Goal: Transaction & Acquisition: Purchase product/service

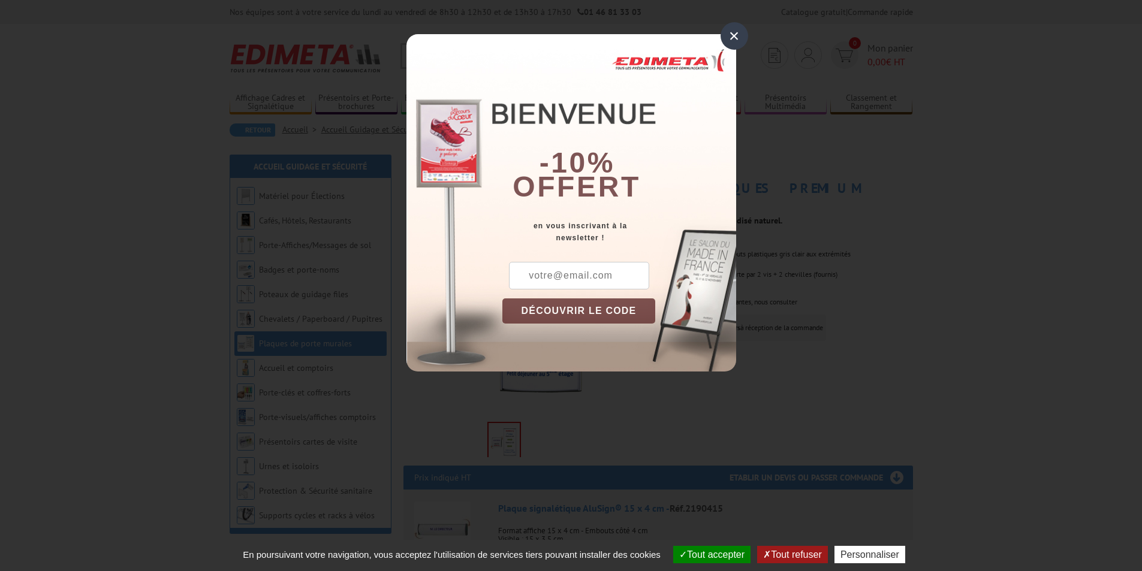
click at [569, 282] on input "text" at bounding box center [579, 276] width 140 height 28
type input "[EMAIL_ADDRESS][DOMAIN_NAME]"
click at [600, 311] on button "DÉCOUVRIR LE CODE" at bounding box center [578, 310] width 153 height 25
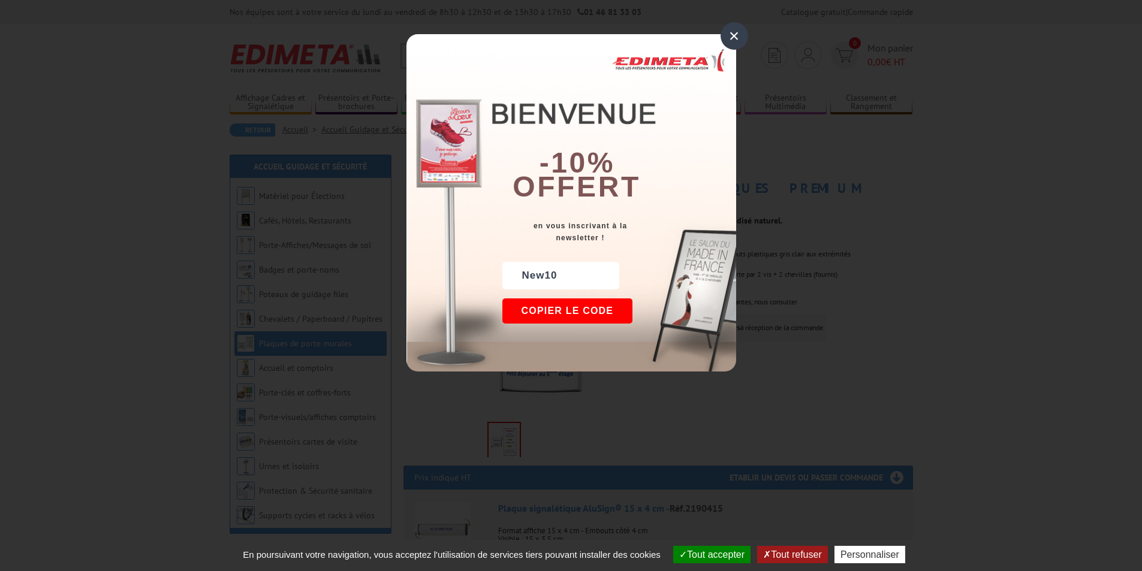
click at [731, 38] on div "×" at bounding box center [734, 36] width 28 height 28
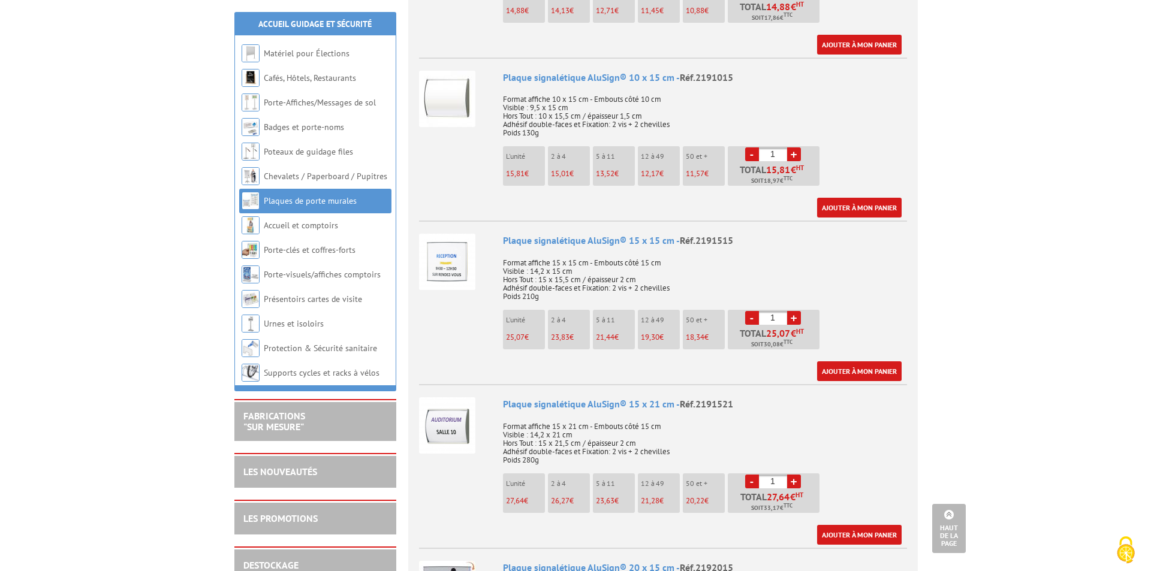
scroll to position [899, 0]
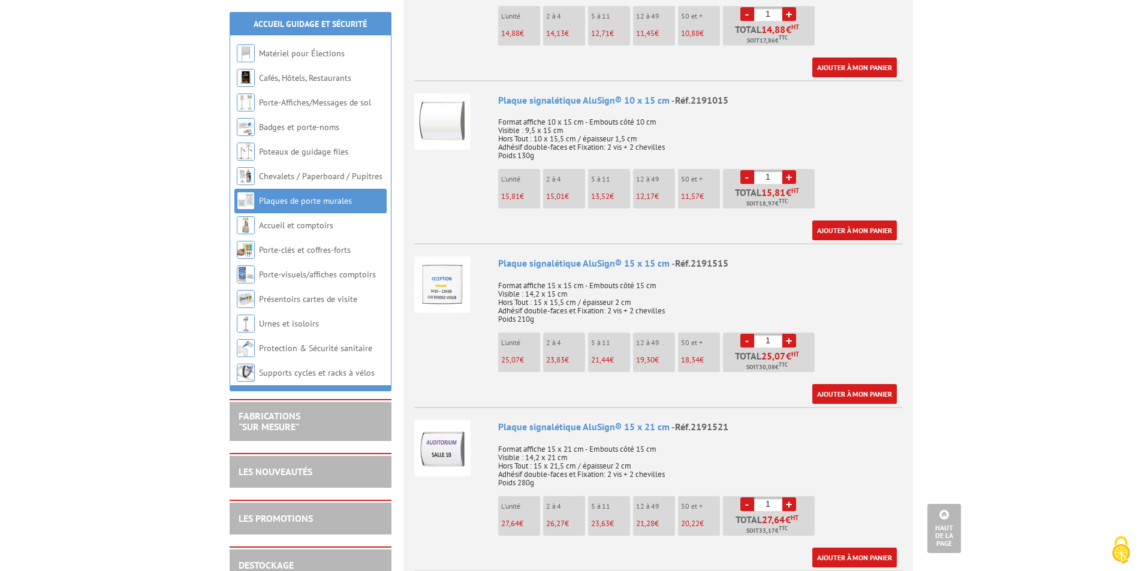
click at [792, 170] on link "+" at bounding box center [789, 177] width 14 height 14
click at [790, 170] on link "+" at bounding box center [789, 177] width 14 height 14
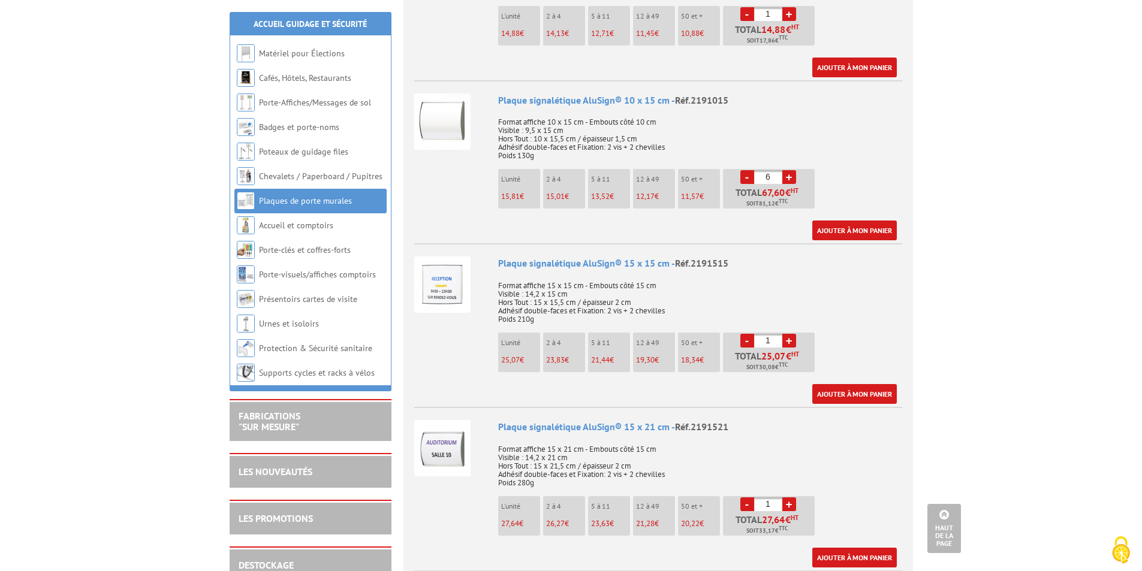
click at [790, 170] on link "+" at bounding box center [789, 177] width 14 height 14
drag, startPoint x: 775, startPoint y: 159, endPoint x: 752, endPoint y: 161, distance: 22.8
click at [752, 169] on li "- 9 + Total 121,68 € HT Soit 146,02 € TTC" at bounding box center [769, 189] width 92 height 40
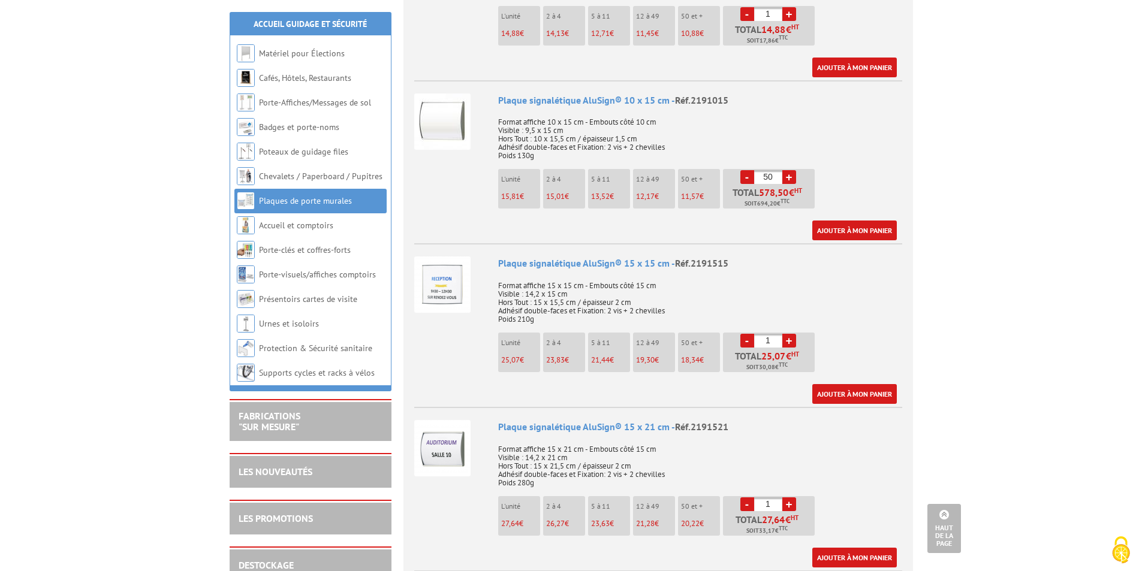
drag, startPoint x: 777, startPoint y: 162, endPoint x: 730, endPoint y: 158, distance: 46.9
click at [734, 169] on li "- 50 + Total 578,50 € HT Soit 694,20 € TTC" at bounding box center [769, 189] width 92 height 40
type input "30"
click at [866, 221] on link "Ajouter à mon panier" at bounding box center [854, 231] width 84 height 20
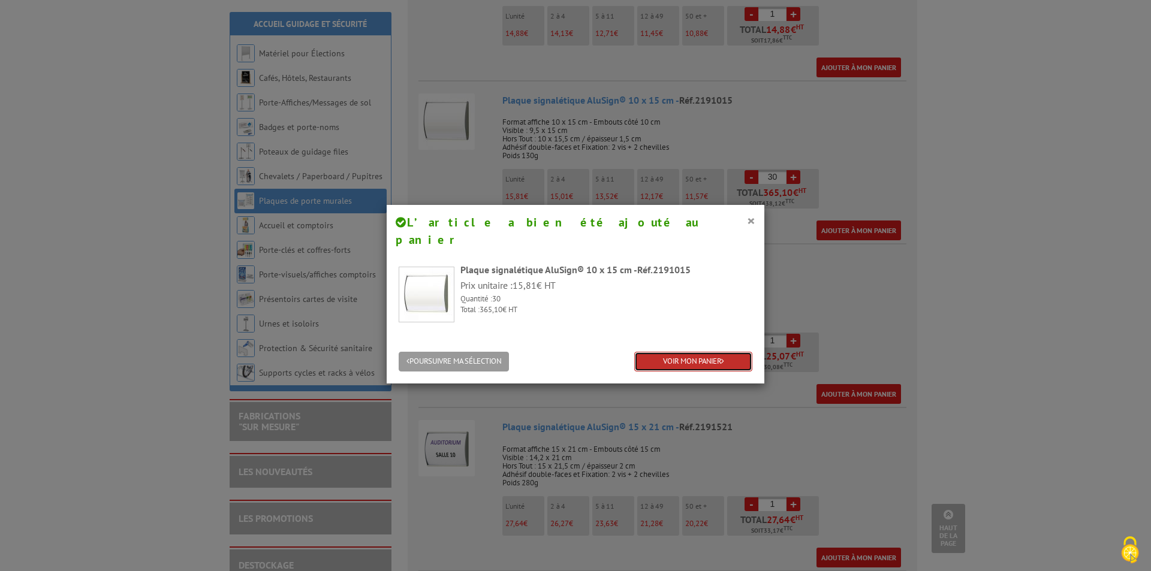
drag, startPoint x: 689, startPoint y: 342, endPoint x: 737, endPoint y: 357, distance: 49.7
click at [689, 352] on link "VOIR MON PANIER" at bounding box center [693, 362] width 118 height 20
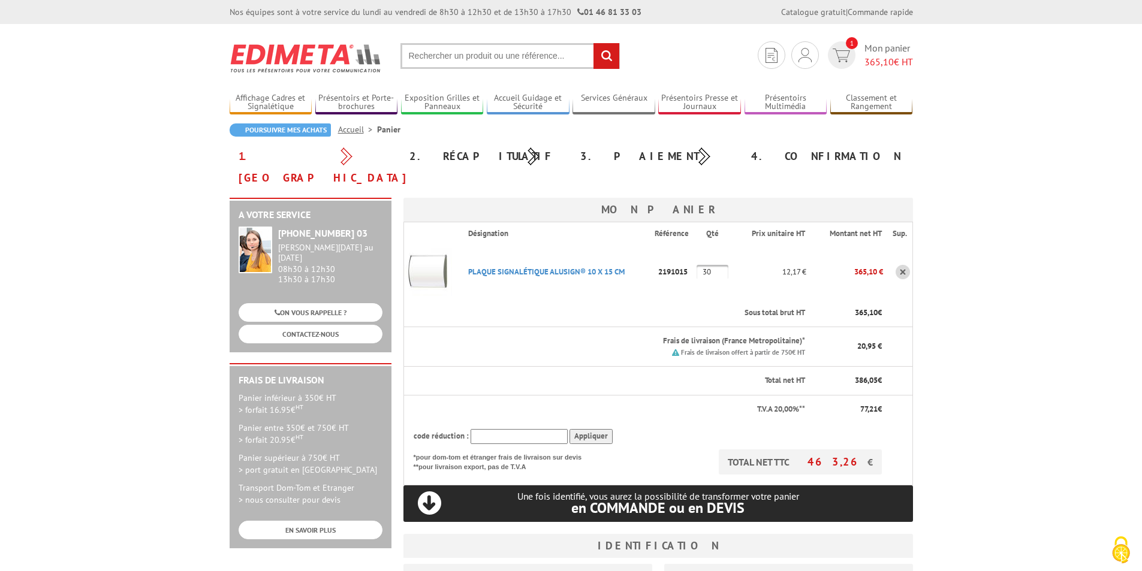
click at [495, 429] on input "text" at bounding box center [518, 436] width 97 height 15
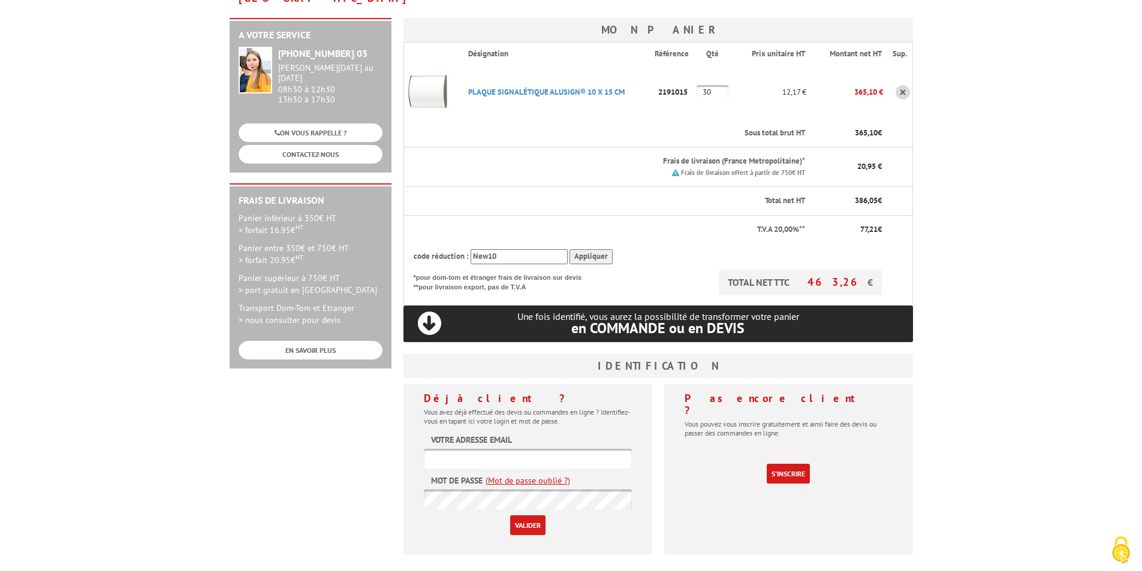
scroll to position [240, 0]
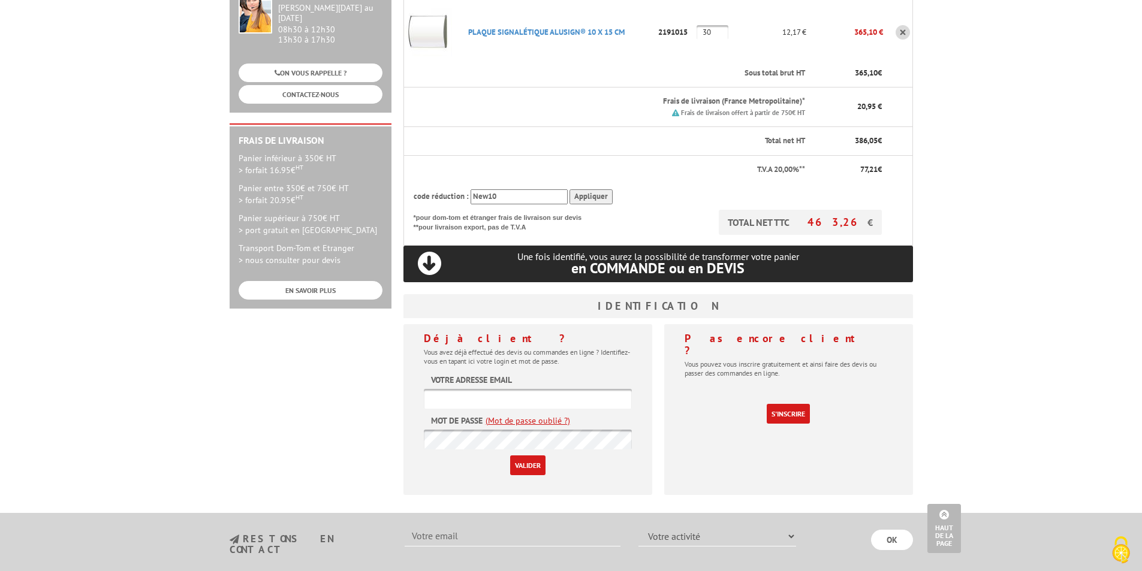
type input "New10"
click at [592, 189] on input "Appliquer" at bounding box center [590, 196] width 43 height 15
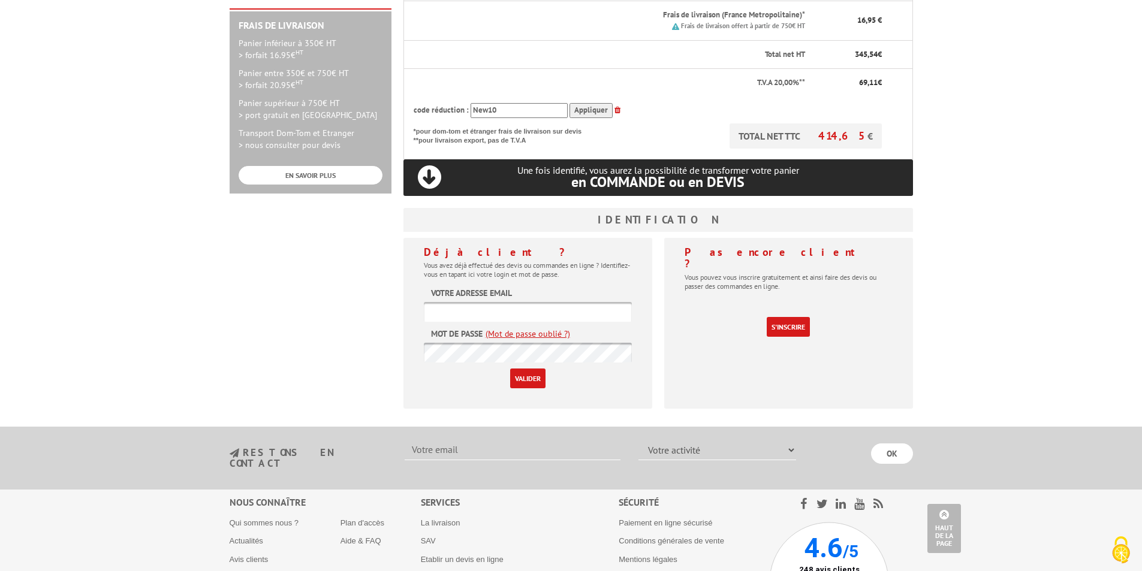
scroll to position [360, 0]
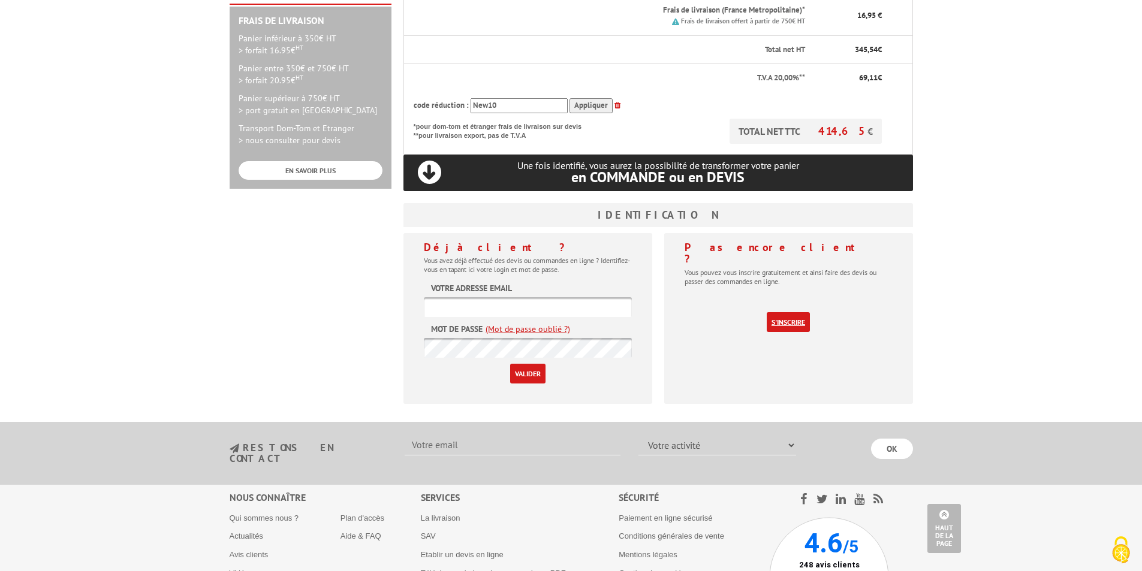
click at [790, 312] on link "S'inscrire" at bounding box center [787, 322] width 43 height 20
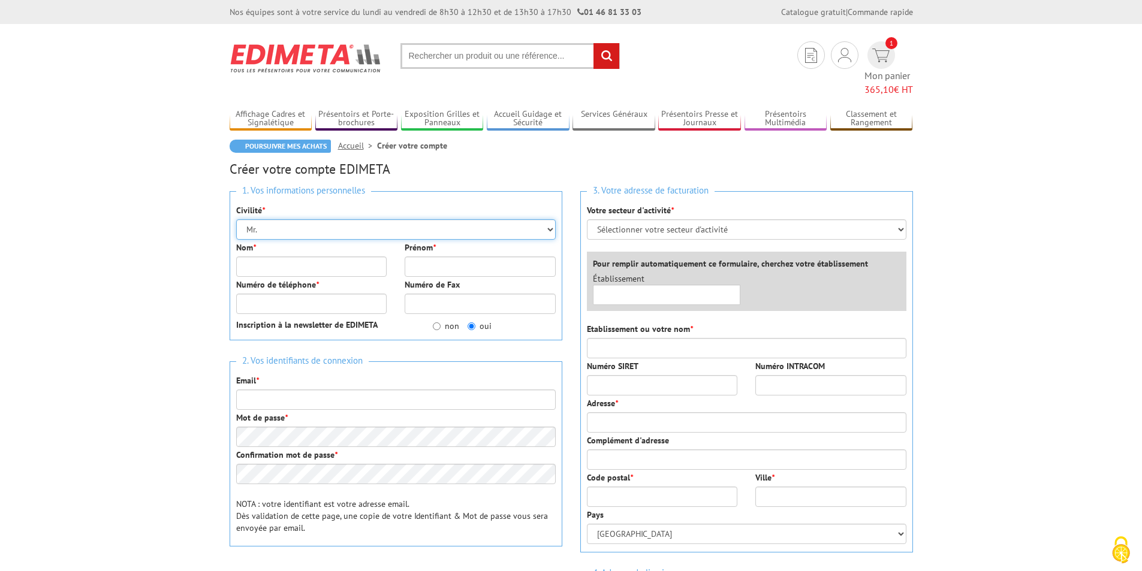
click at [271, 219] on select "Mr. Mme. Mlle." at bounding box center [395, 229] width 319 height 20
click at [268, 219] on select "Mr. Mme. Mlle." at bounding box center [395, 229] width 319 height 20
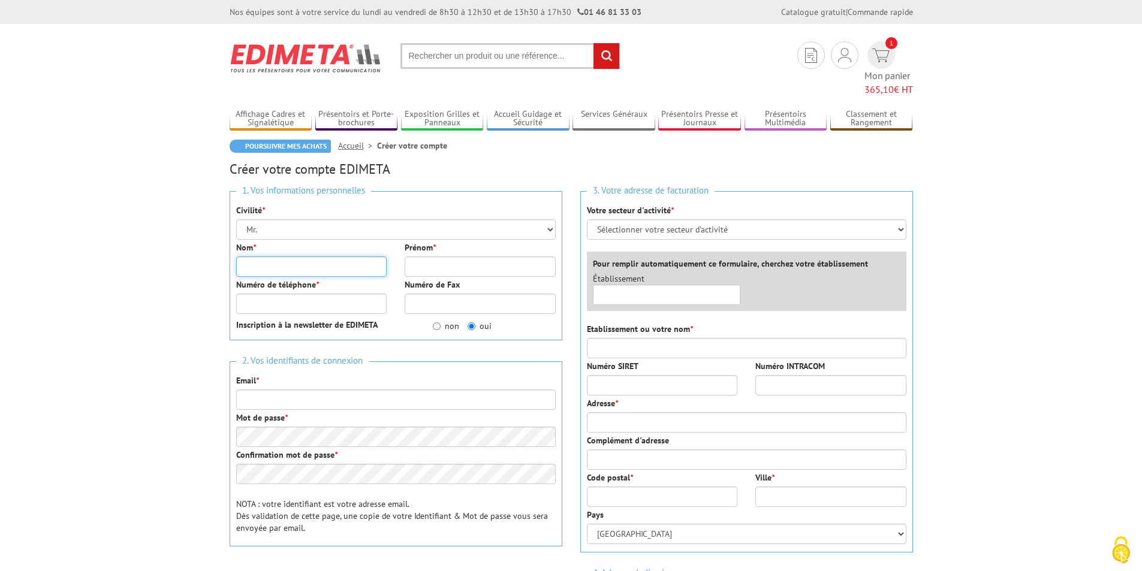
drag, startPoint x: 271, startPoint y: 245, endPoint x: 285, endPoint y: 261, distance: 21.6
click at [271, 256] on input "Nom *" at bounding box center [311, 266] width 151 height 20
type input "laffay"
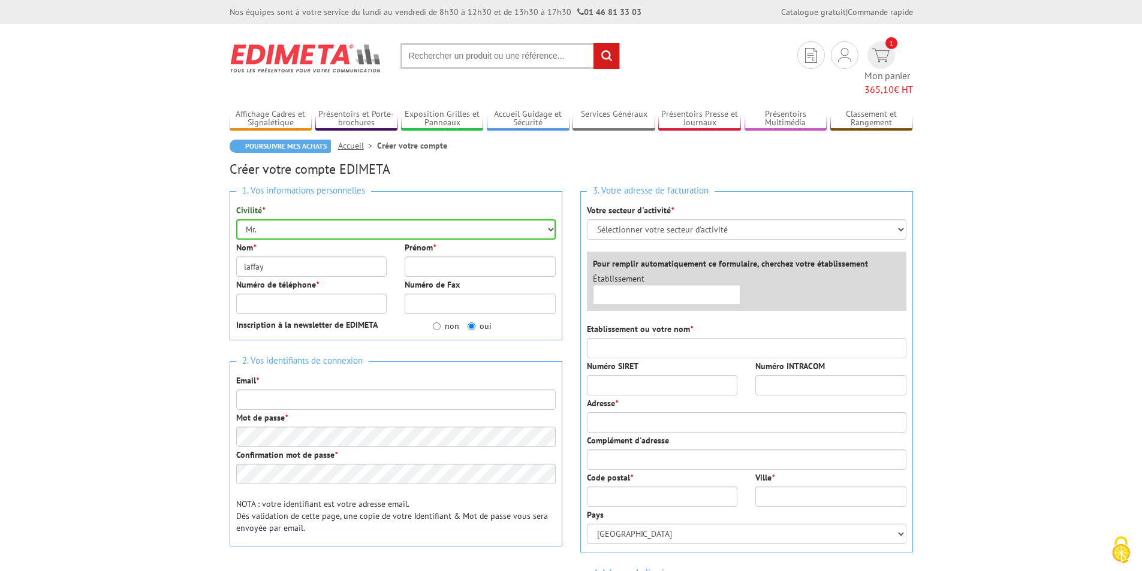
type input "[PERSON_NAME]"
type input "0676675885"
type input "[EMAIL_ADDRESS][DOMAIN_NAME]"
type input "MENUISERIE LAFFAY"
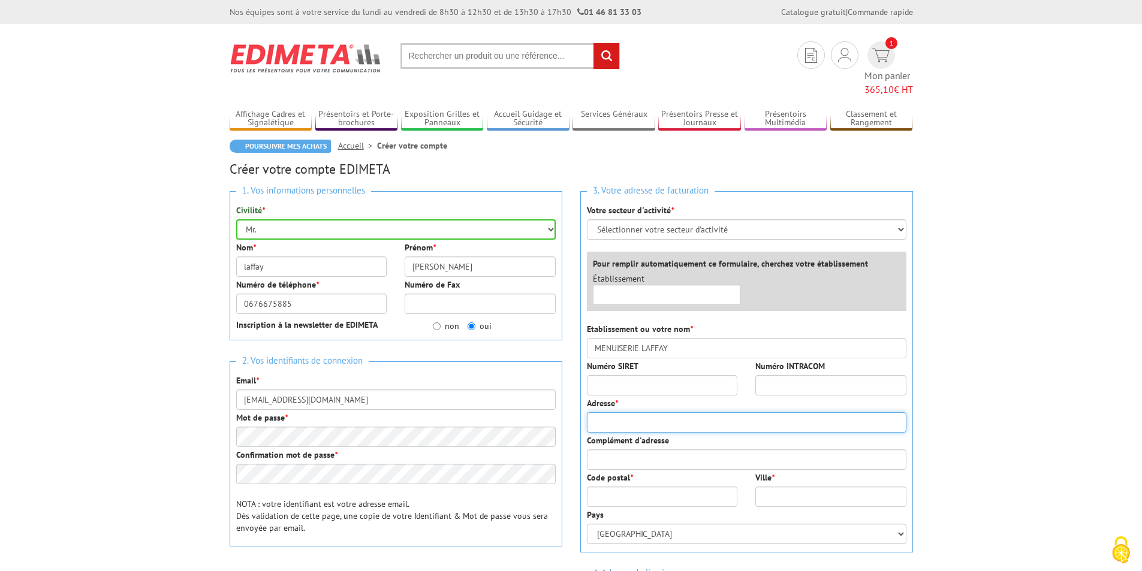
type input "[STREET_ADDRESS] MOUCHOIR"
type input "71520"
type input "SAINT LEGER SOUS LA BUSSIERE"
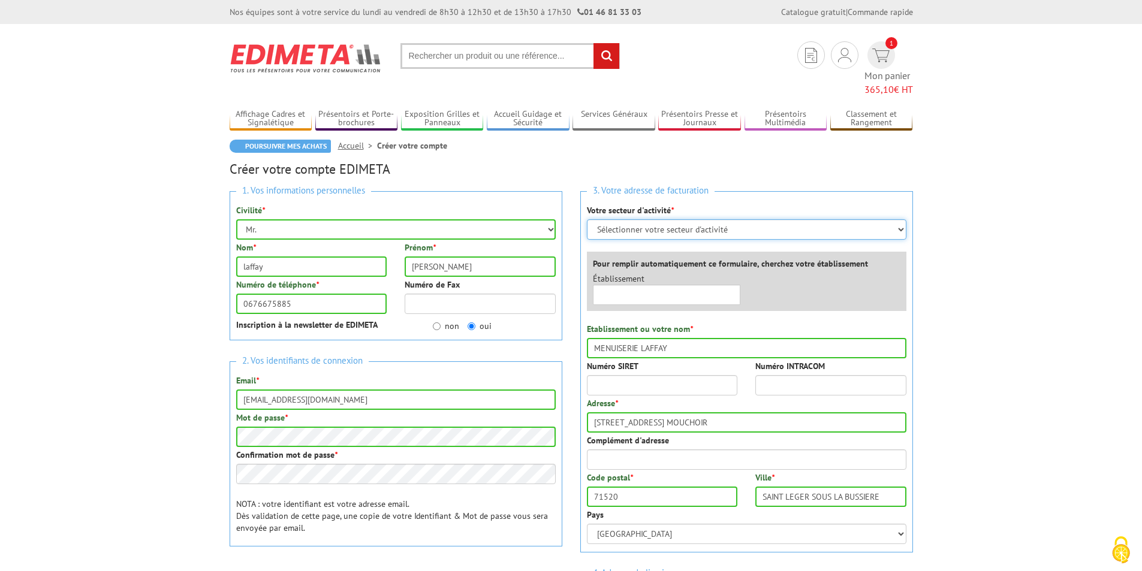
click at [900, 219] on select "Sélectionner votre secteur d'activité Administrations et collectivités Magasins…" at bounding box center [746, 229] width 319 height 20
select select "878"
click at [587, 219] on select "Sélectionner votre secteur d'activité Administrations et collectivités Magasins…" at bounding box center [746, 229] width 319 height 20
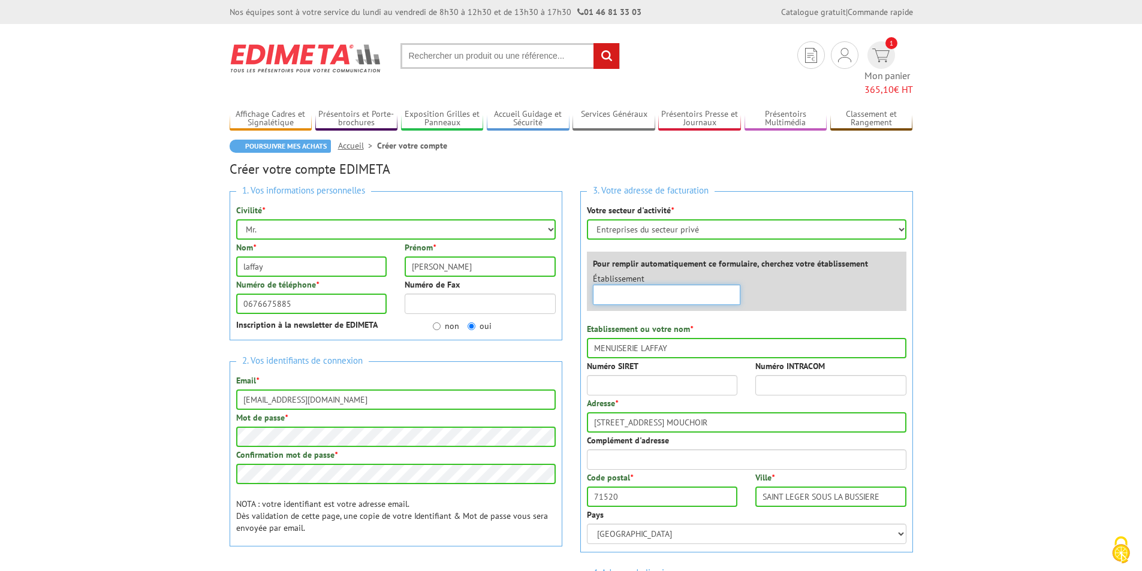
click at [651, 285] on input "text" at bounding box center [667, 295] width 148 height 20
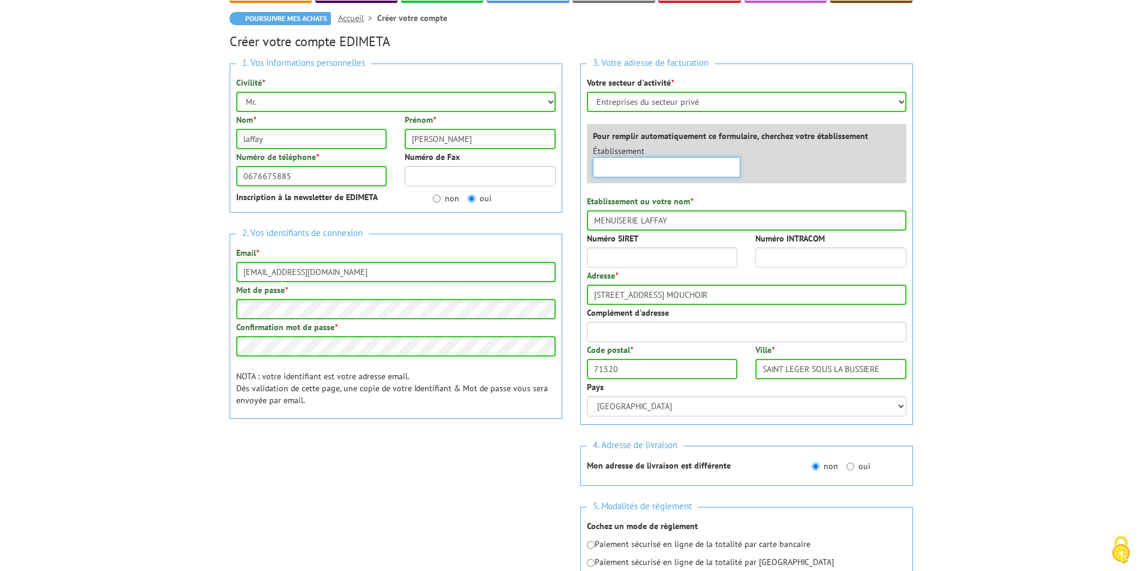
scroll to position [180, 0]
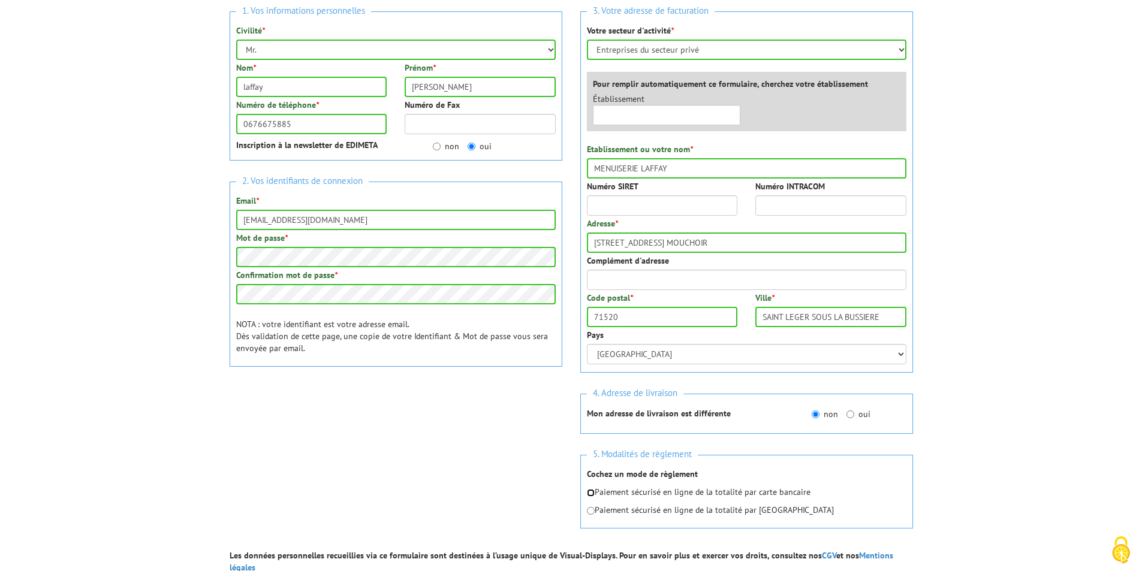
drag, startPoint x: 588, startPoint y: 476, endPoint x: 648, endPoint y: 511, distance: 69.0
click at [590, 489] on input "radio" at bounding box center [591, 493] width 8 height 8
radio input "true"
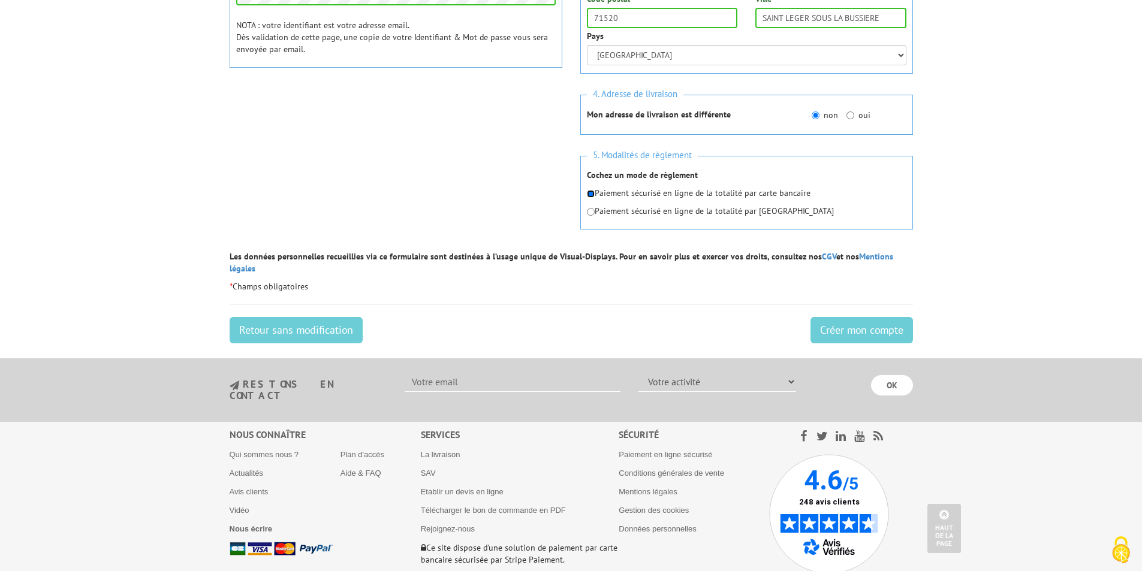
scroll to position [479, 0]
drag, startPoint x: 888, startPoint y: 300, endPoint x: 943, endPoint y: 315, distance: 57.0
click at [888, 316] on input "Créer mon compte" at bounding box center [861, 329] width 102 height 26
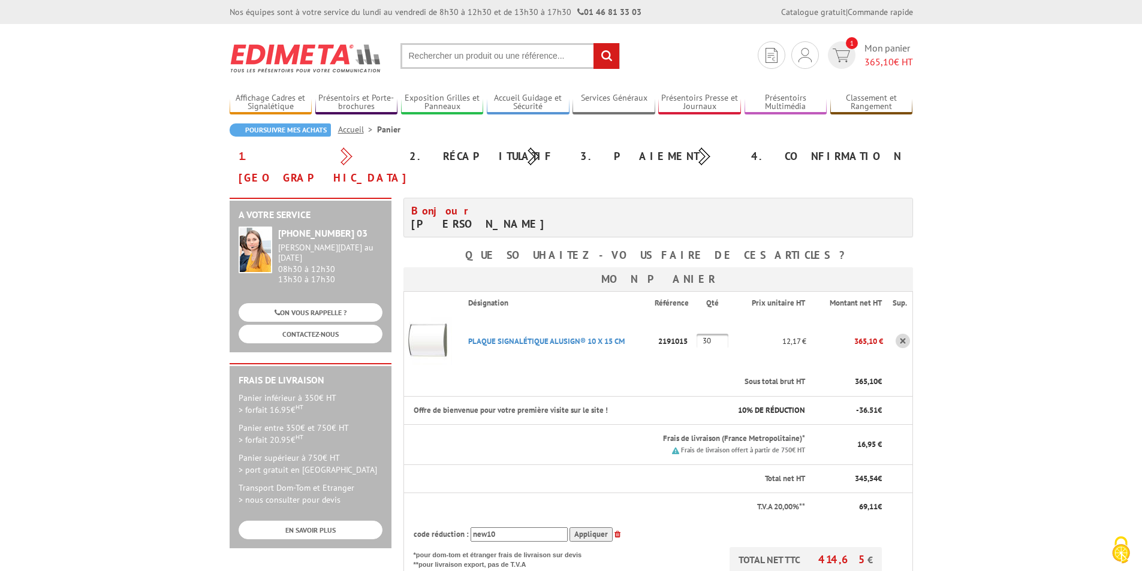
scroll to position [60, 0]
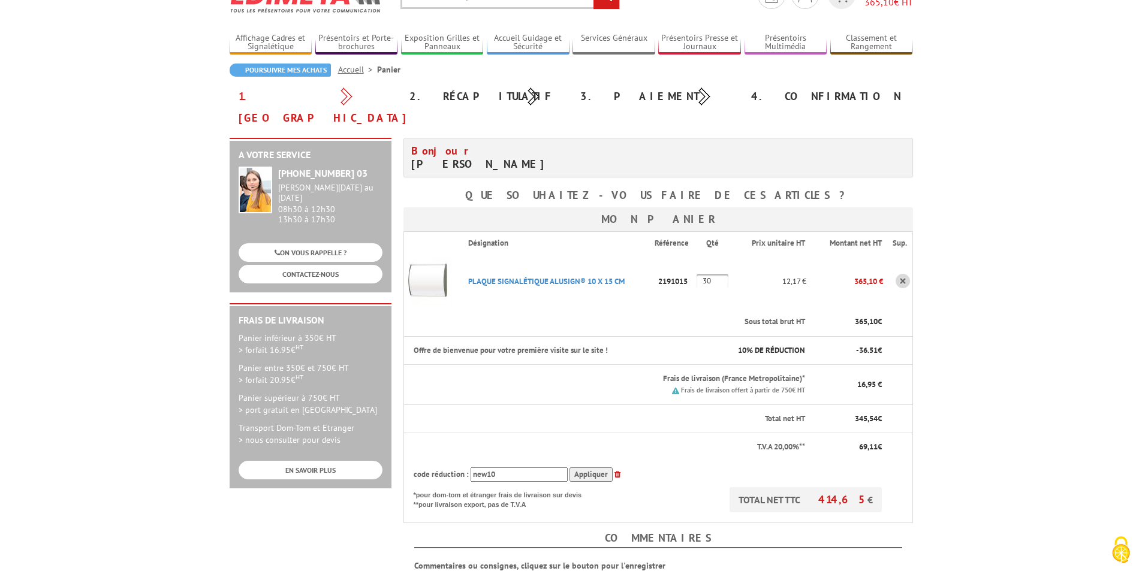
click at [717, 274] on input "30" at bounding box center [712, 281] width 32 height 14
type input "3"
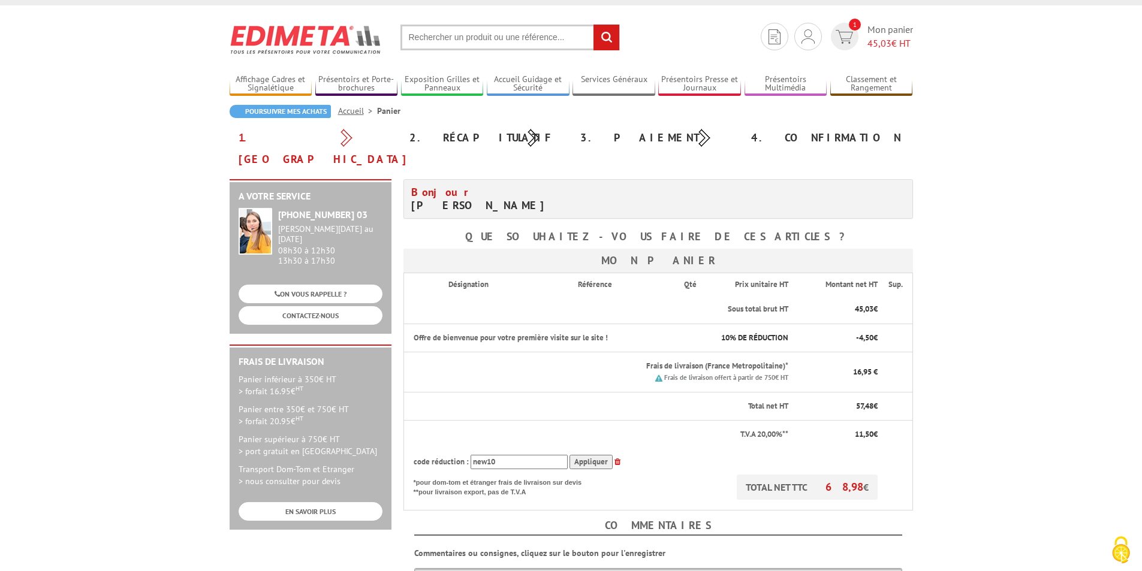
scroll to position [0, 0]
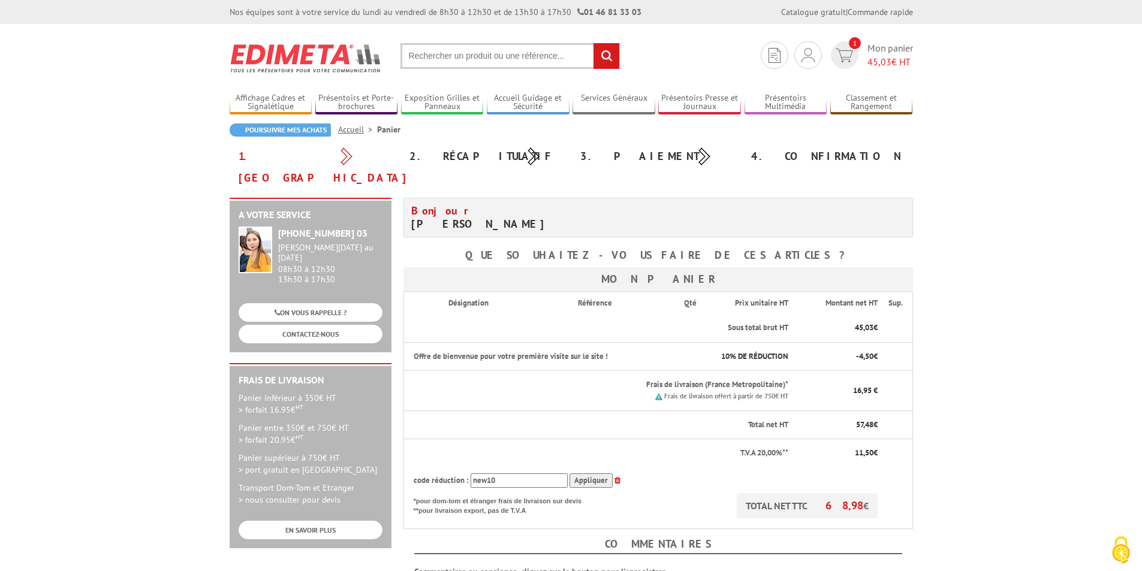
click at [626, 314] on th "Sous total brut HT" at bounding box center [614, 328] width 351 height 28
click at [561, 314] on th "Sous total brut HT" at bounding box center [614, 328] width 351 height 28
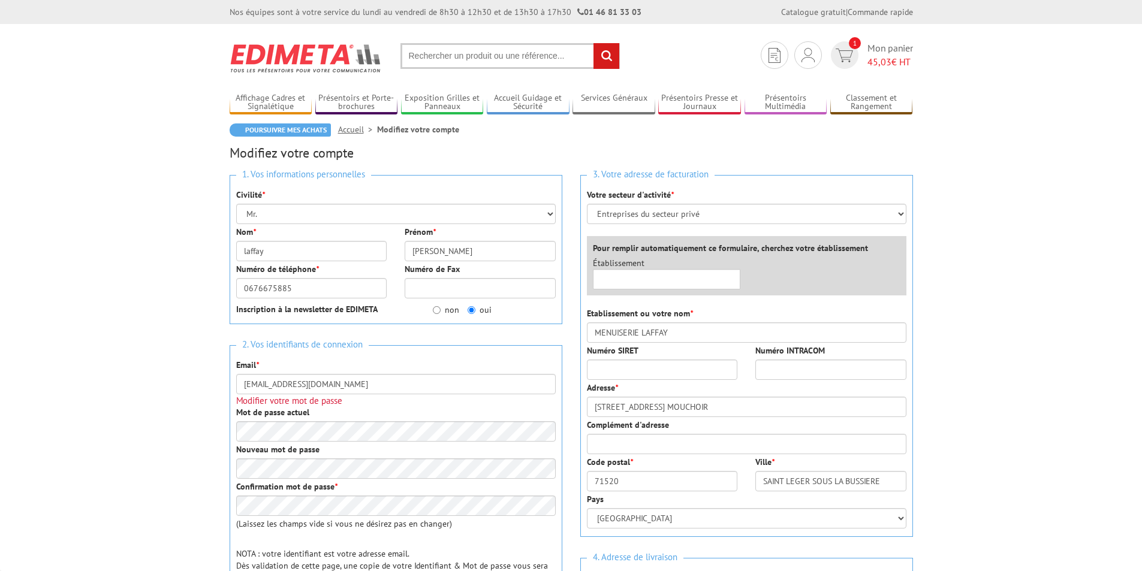
select select
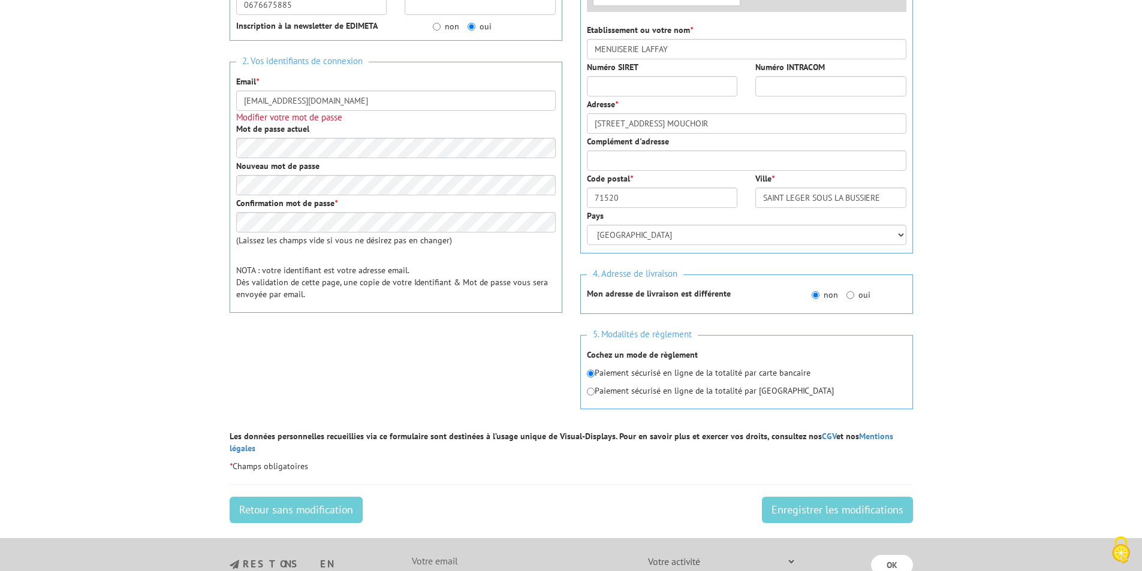
scroll to position [506, 0]
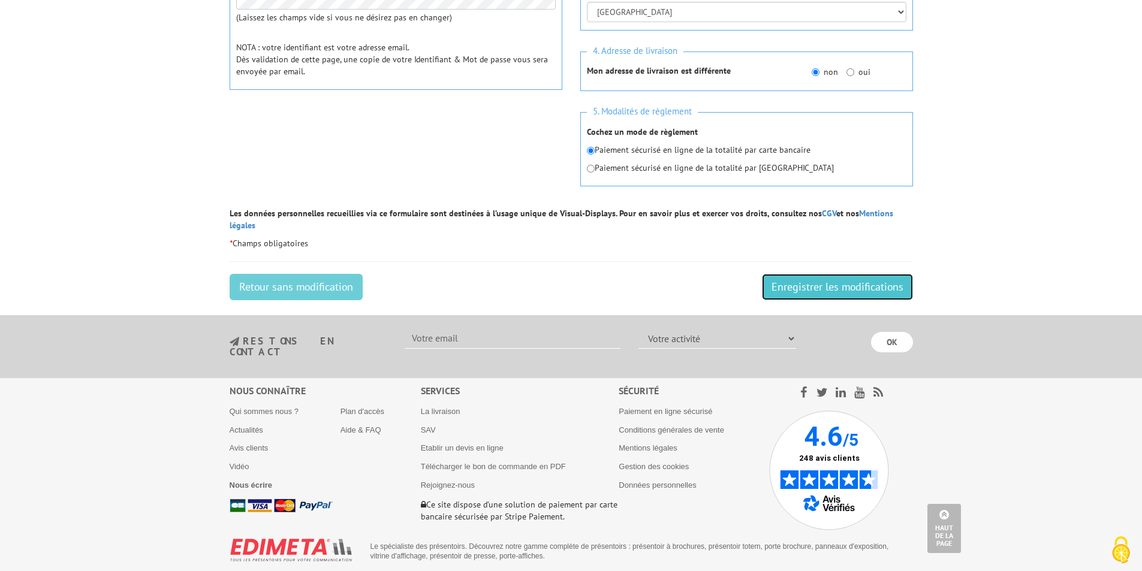
click at [843, 276] on input "Enregistrer les modifications" at bounding box center [837, 287] width 151 height 26
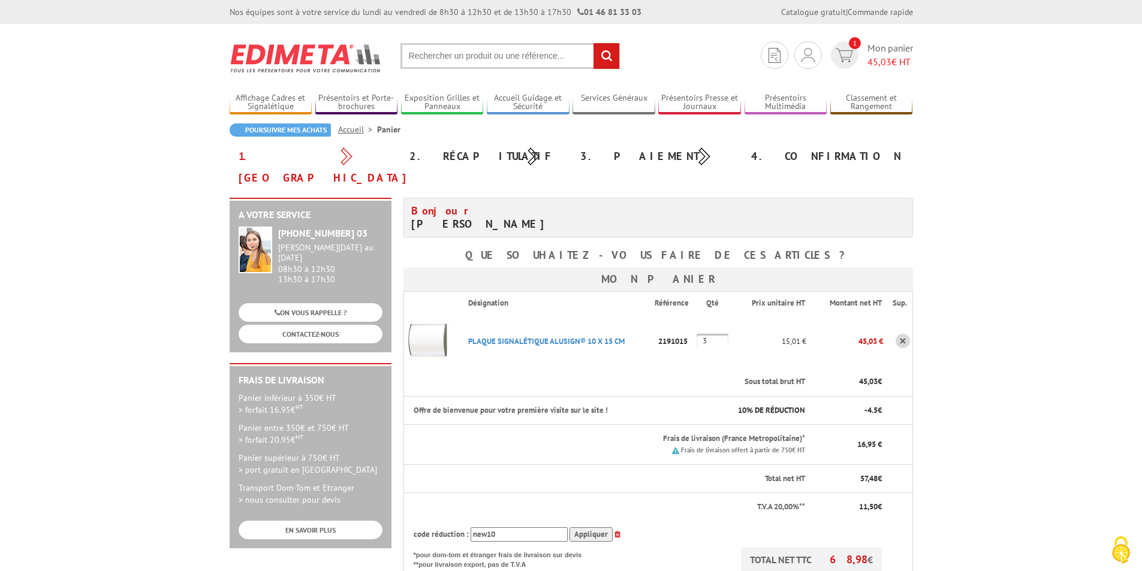
click at [711, 334] on input "3" at bounding box center [712, 341] width 32 height 14
type input "30"
click at [716, 334] on input "30" at bounding box center [712, 341] width 32 height 14
type input "30"
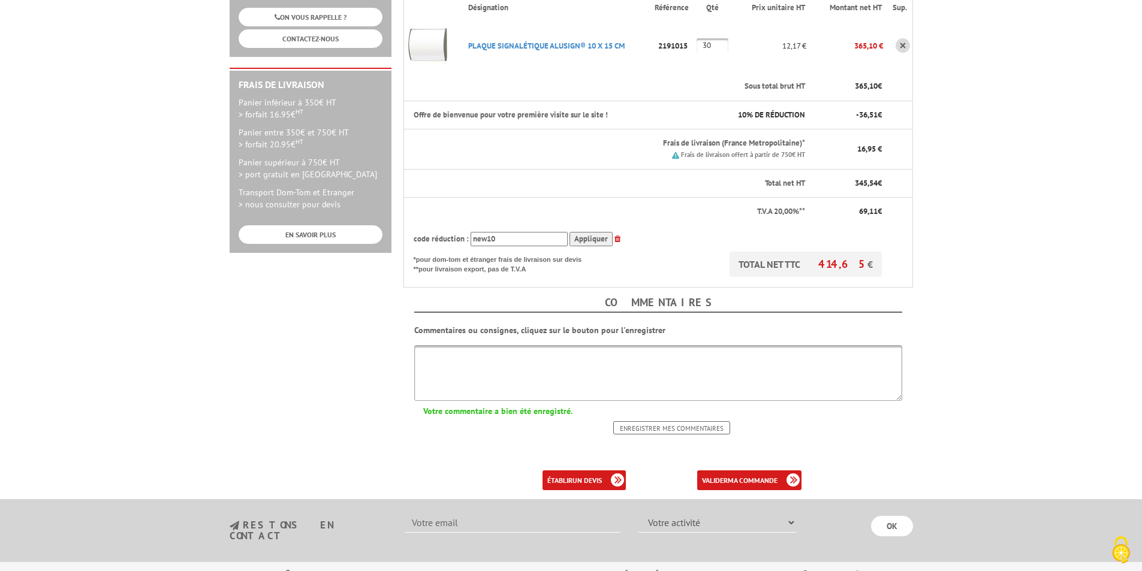
scroll to position [300, 0]
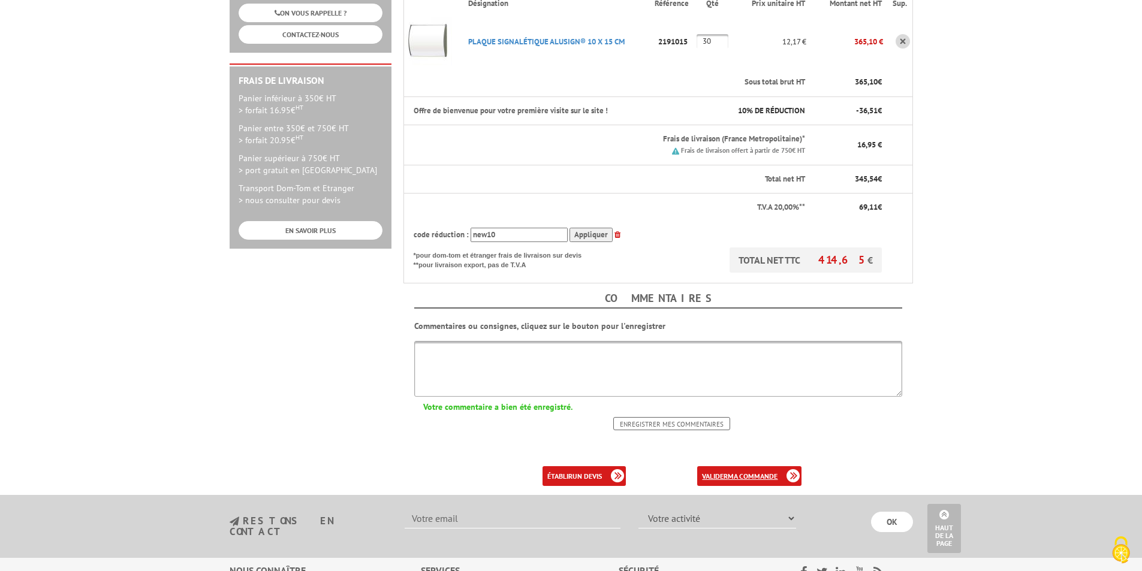
click at [756, 472] on b "ma commande" at bounding box center [753, 476] width 50 height 9
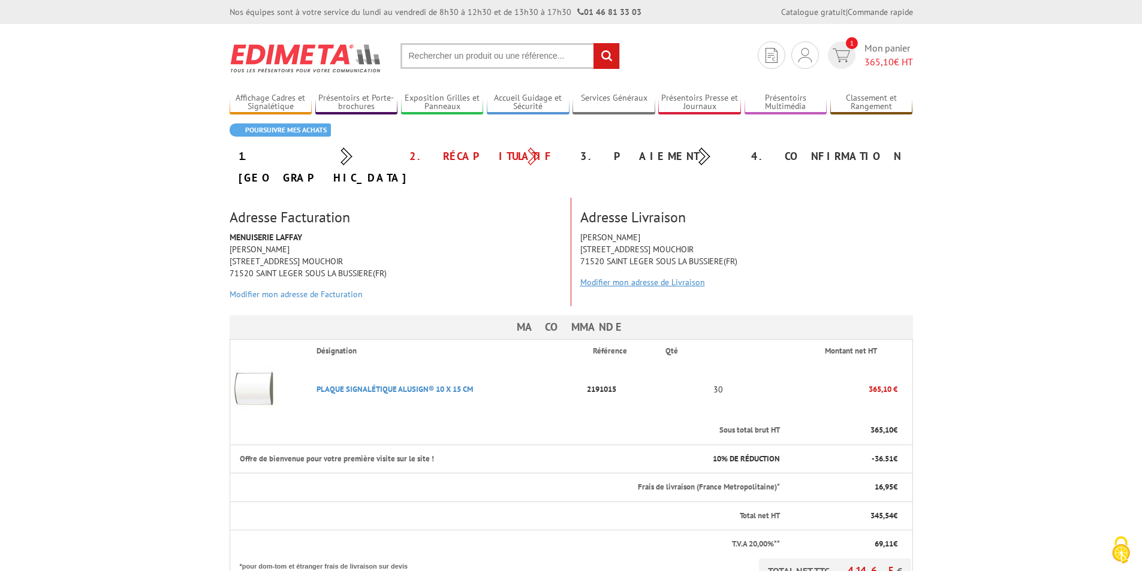
click at [656, 277] on link "Modifier mon adresse de Livraison" at bounding box center [642, 282] width 125 height 11
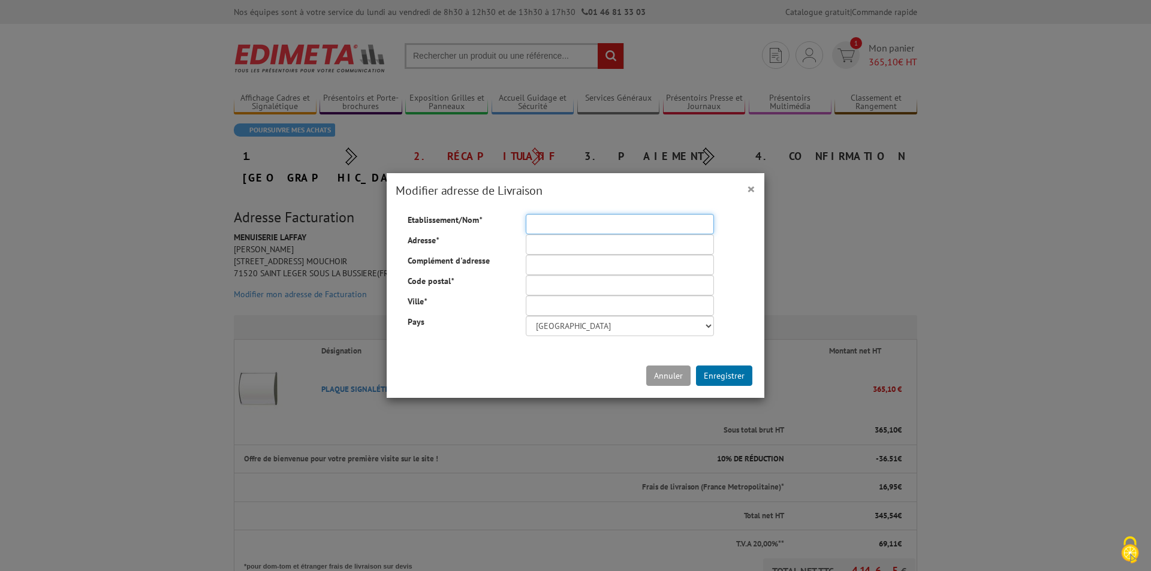
click at [618, 234] on input "Etablissement/Nom *" at bounding box center [620, 224] width 188 height 20
type input "MENUISERIE LAFFAY"
type input "23 CHEMIN DU BOIS MOUCHOIR"
type input "71520"
type input "SAINT LEGER SOUS LA BUSSIERE"
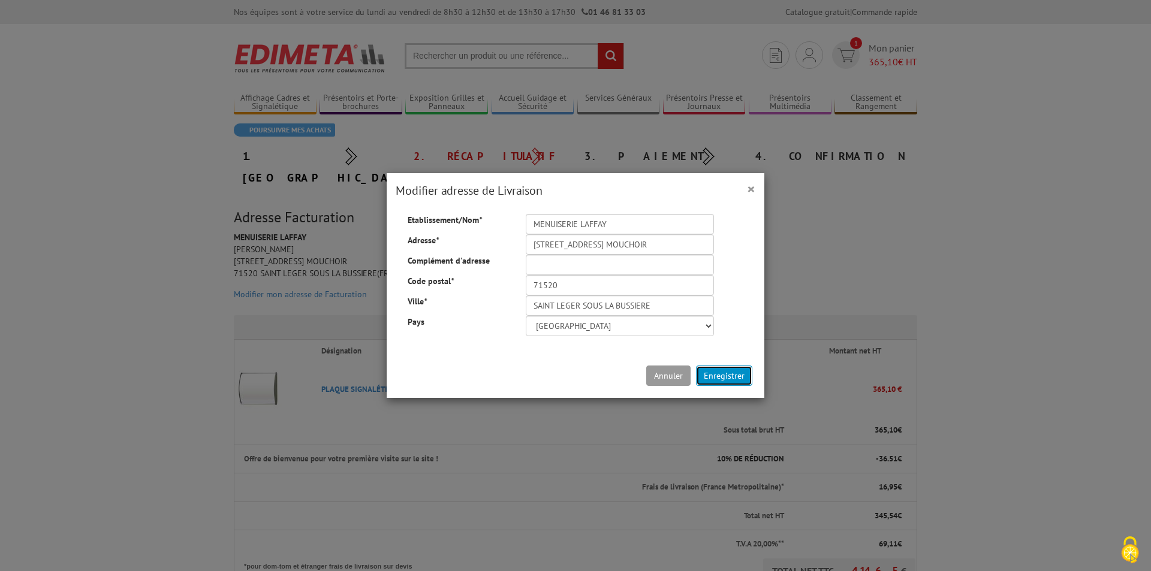
click at [721, 375] on button "Enregistrer" at bounding box center [724, 376] width 56 height 20
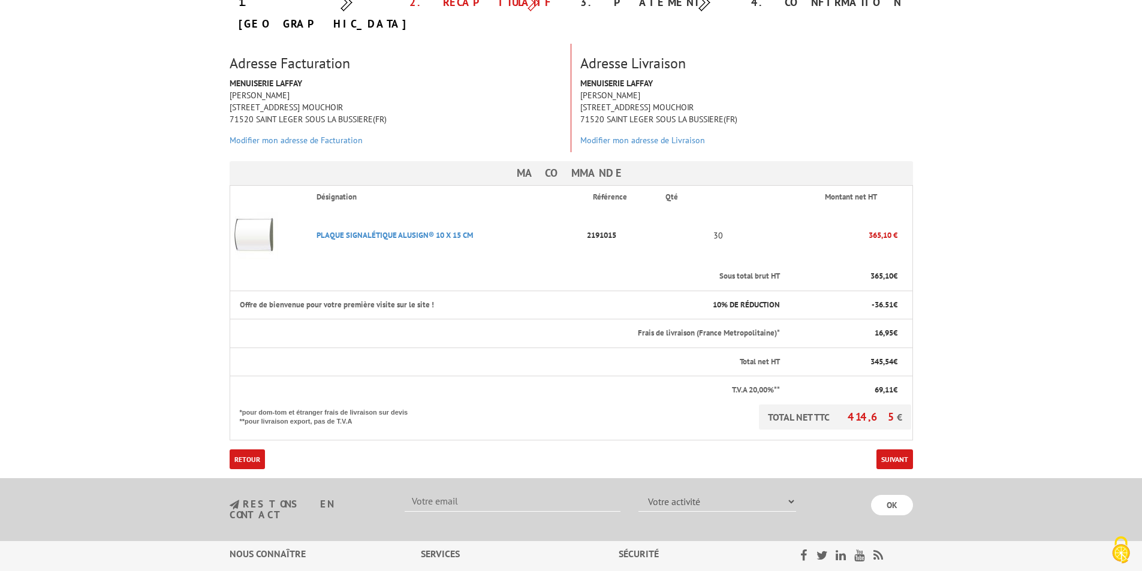
scroll to position [240, 0]
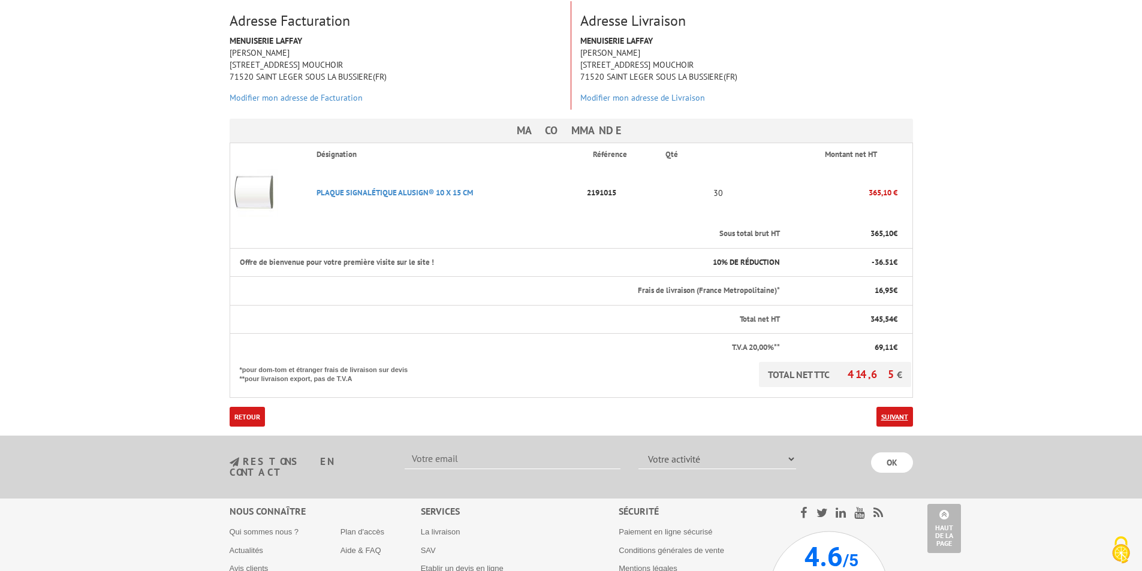
click at [898, 407] on link "Suivant" at bounding box center [894, 417] width 37 height 20
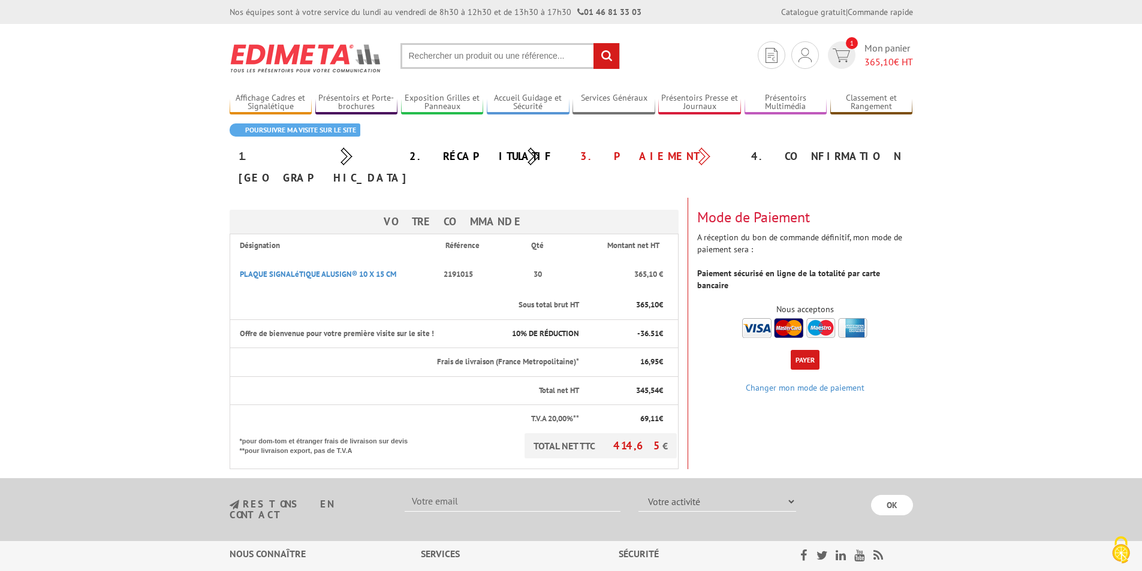
click at [808, 350] on button "Payer" at bounding box center [804, 360] width 29 height 20
